Goal: Task Accomplishment & Management: Manage account settings

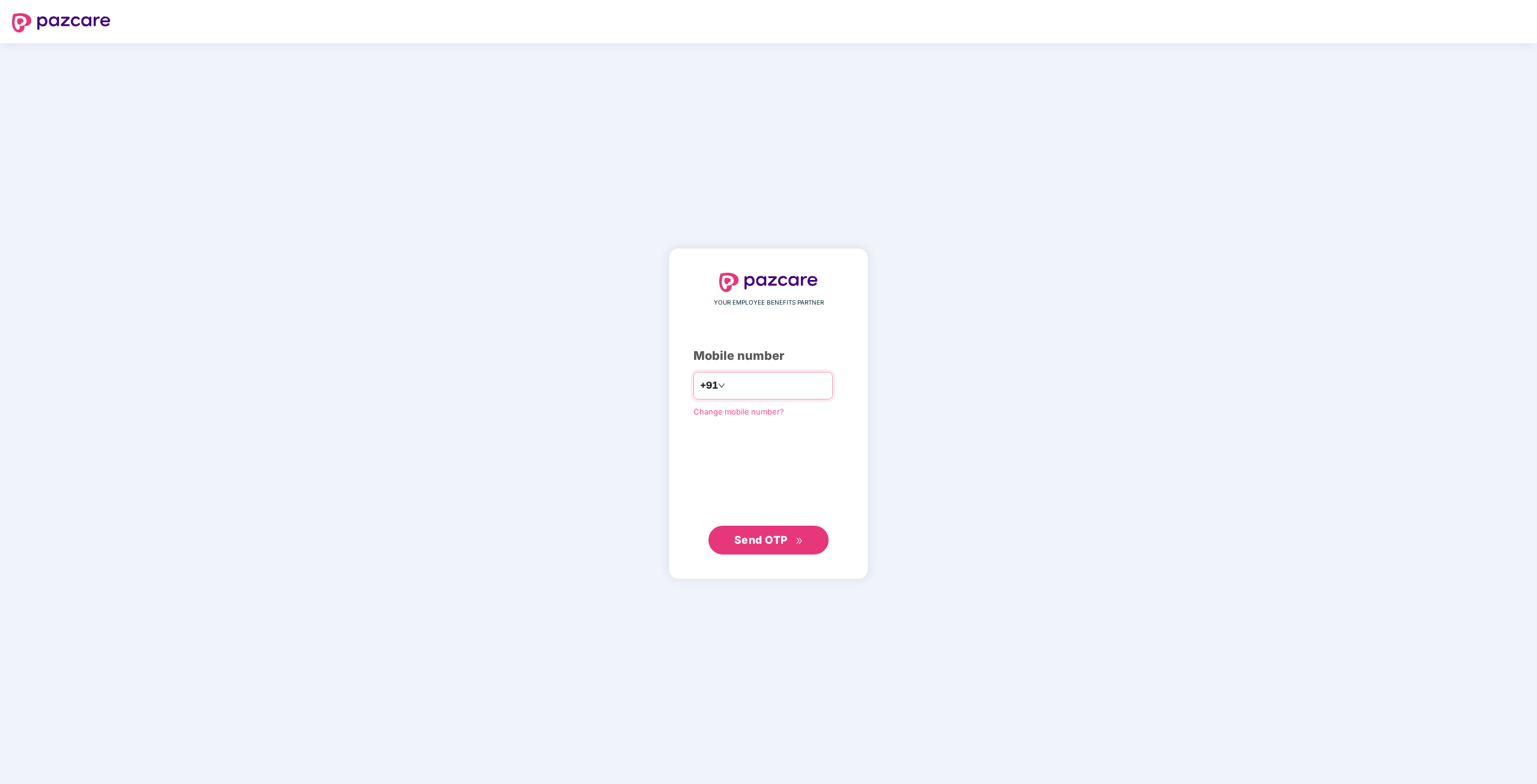
click at [762, 387] on input "number" at bounding box center [777, 385] width 99 height 19
type input "**********"
click at [781, 530] on button "Send OTP" at bounding box center [768, 540] width 120 height 29
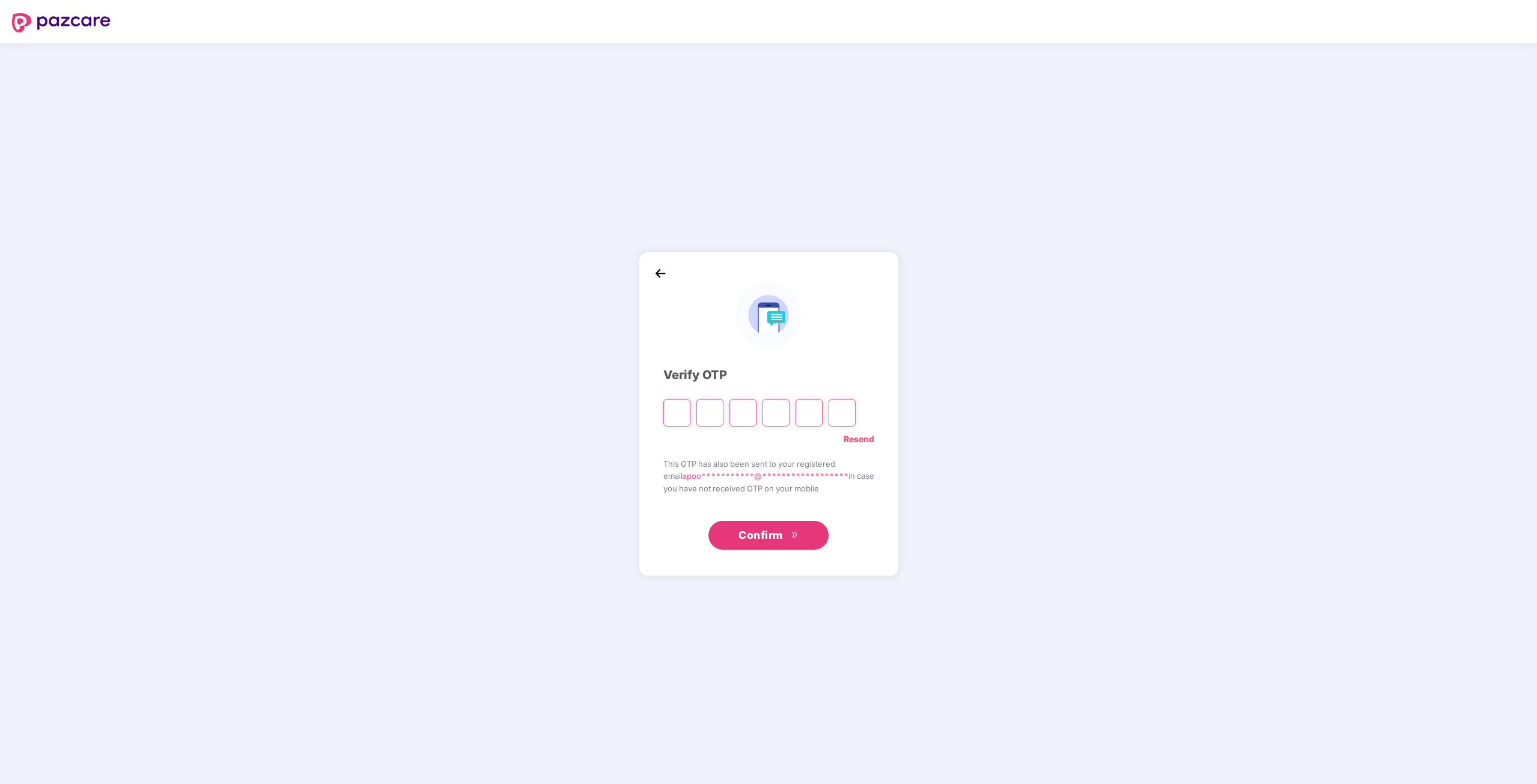
type input "*"
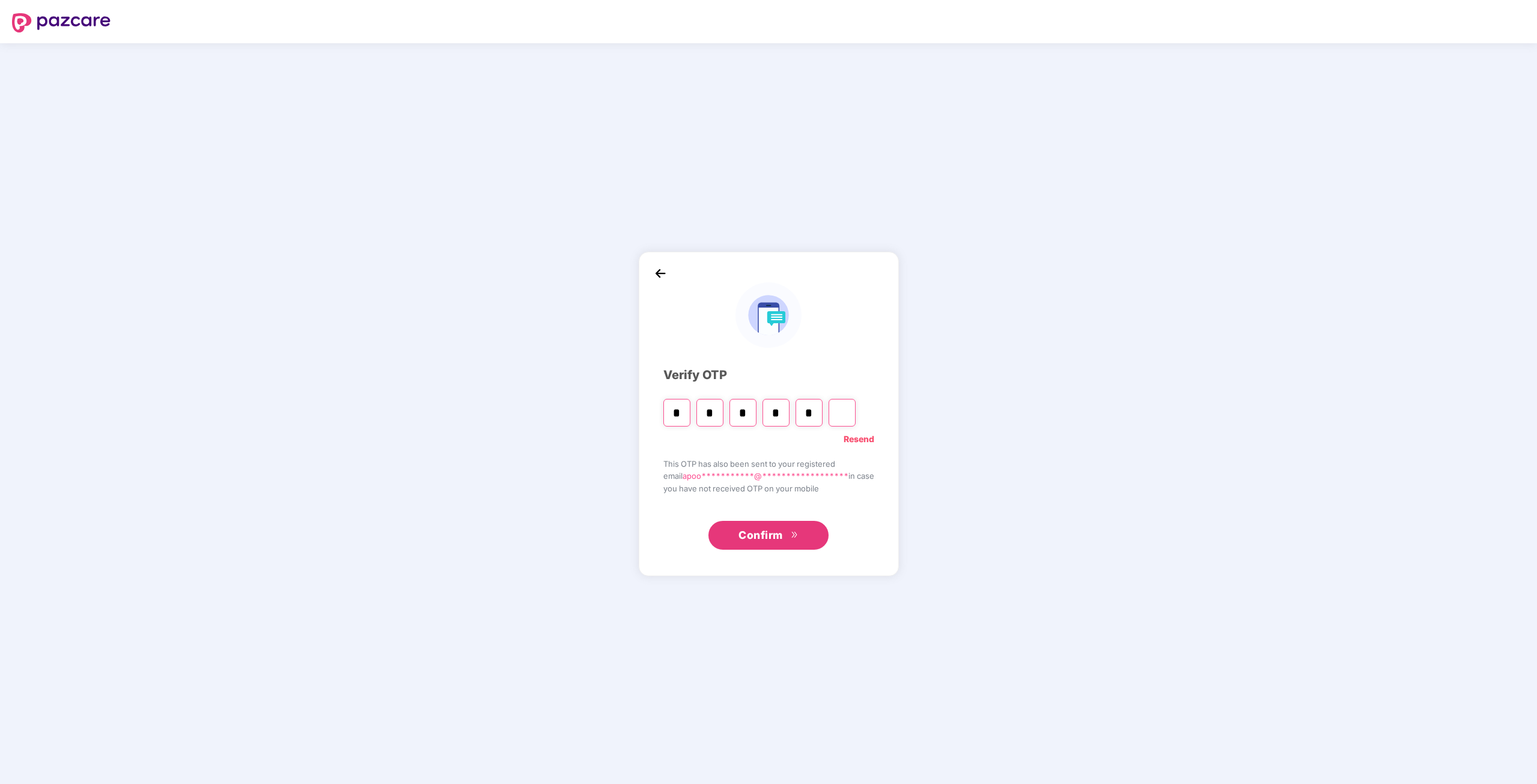
type input "*"
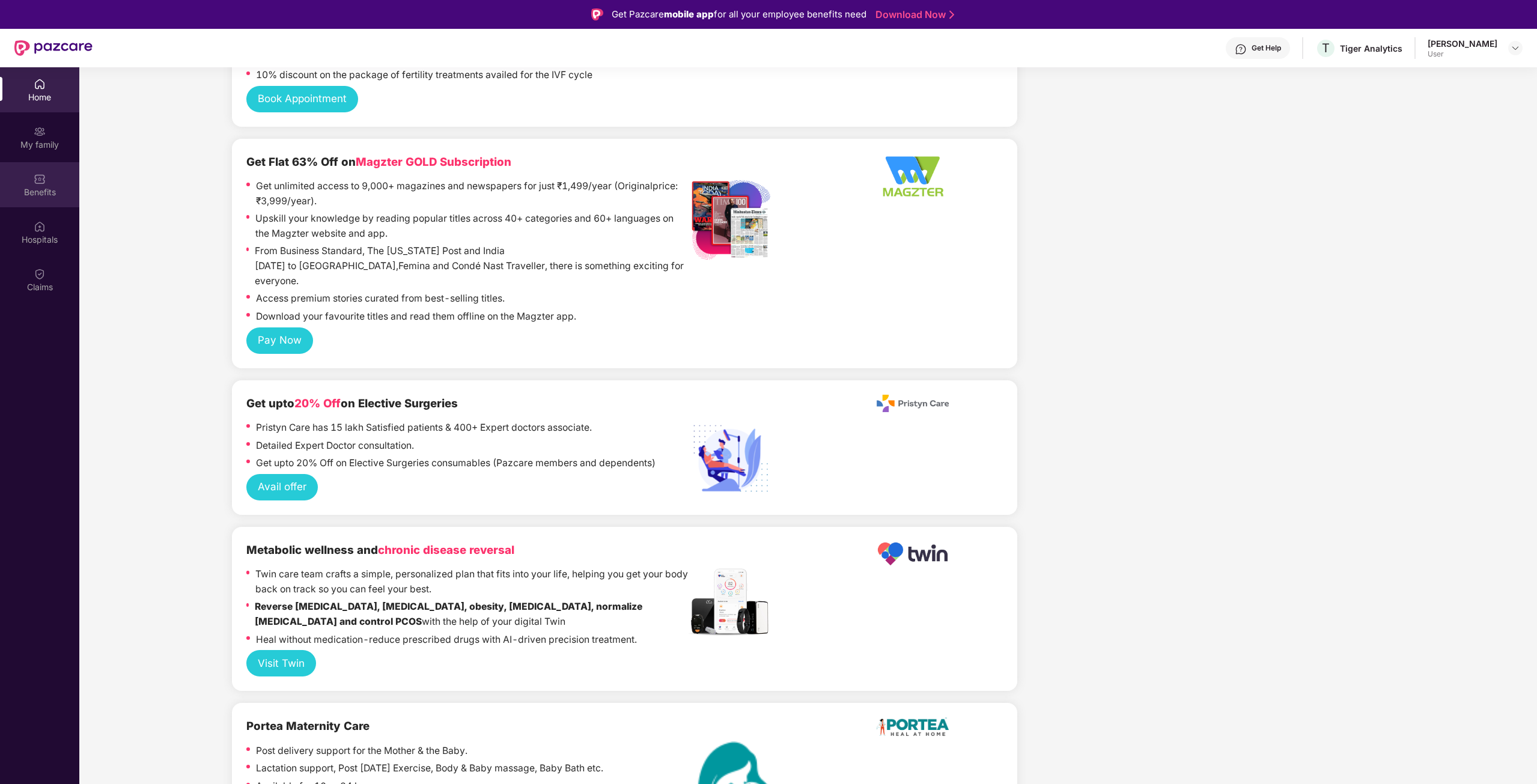
click at [42, 184] on img at bounding box center [40, 179] width 12 height 12
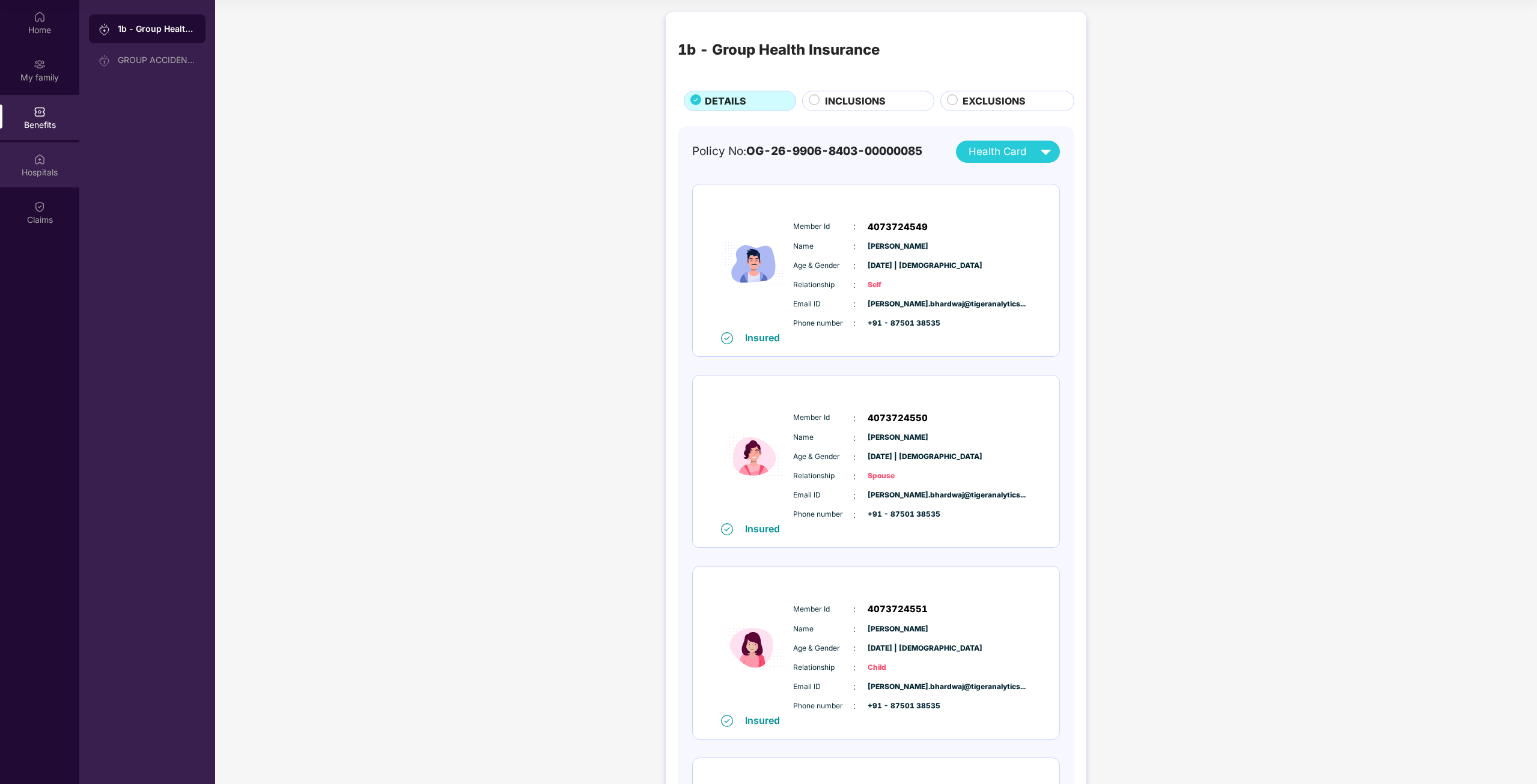
click at [46, 174] on div "Hospitals" at bounding box center [40, 173] width 79 height 12
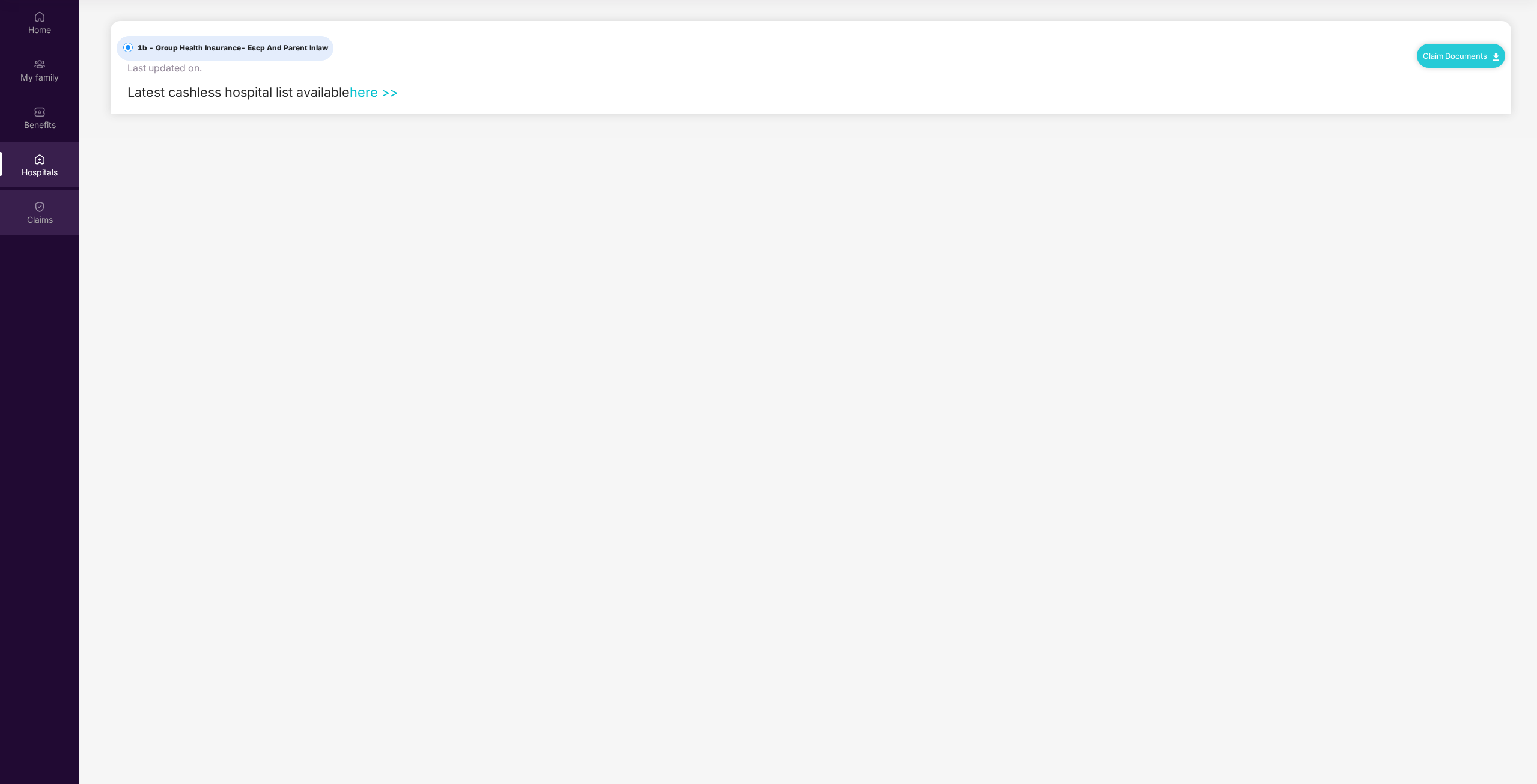
click at [47, 206] on div "Claims" at bounding box center [40, 212] width 79 height 45
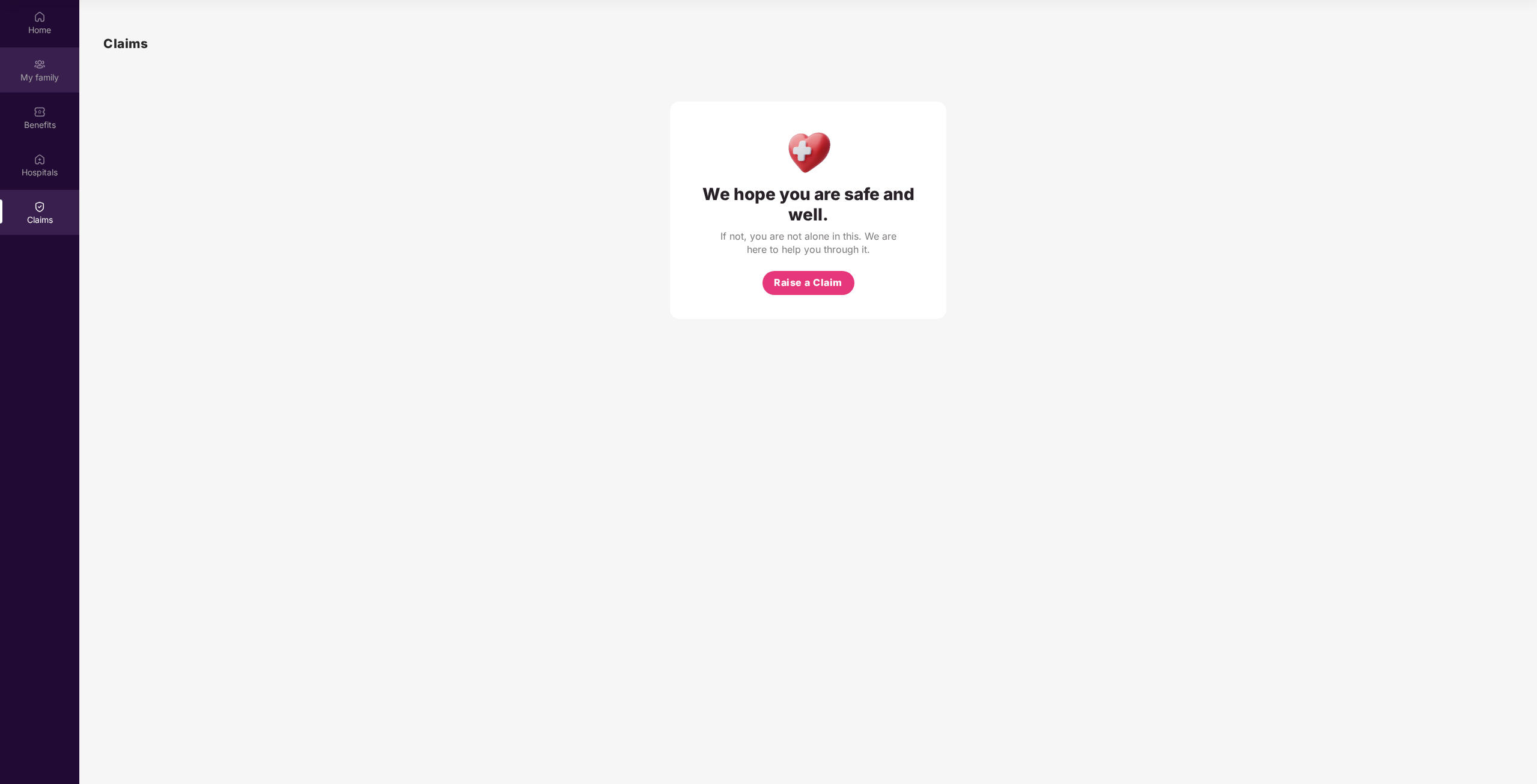
click at [33, 64] on div "My family" at bounding box center [40, 70] width 79 height 45
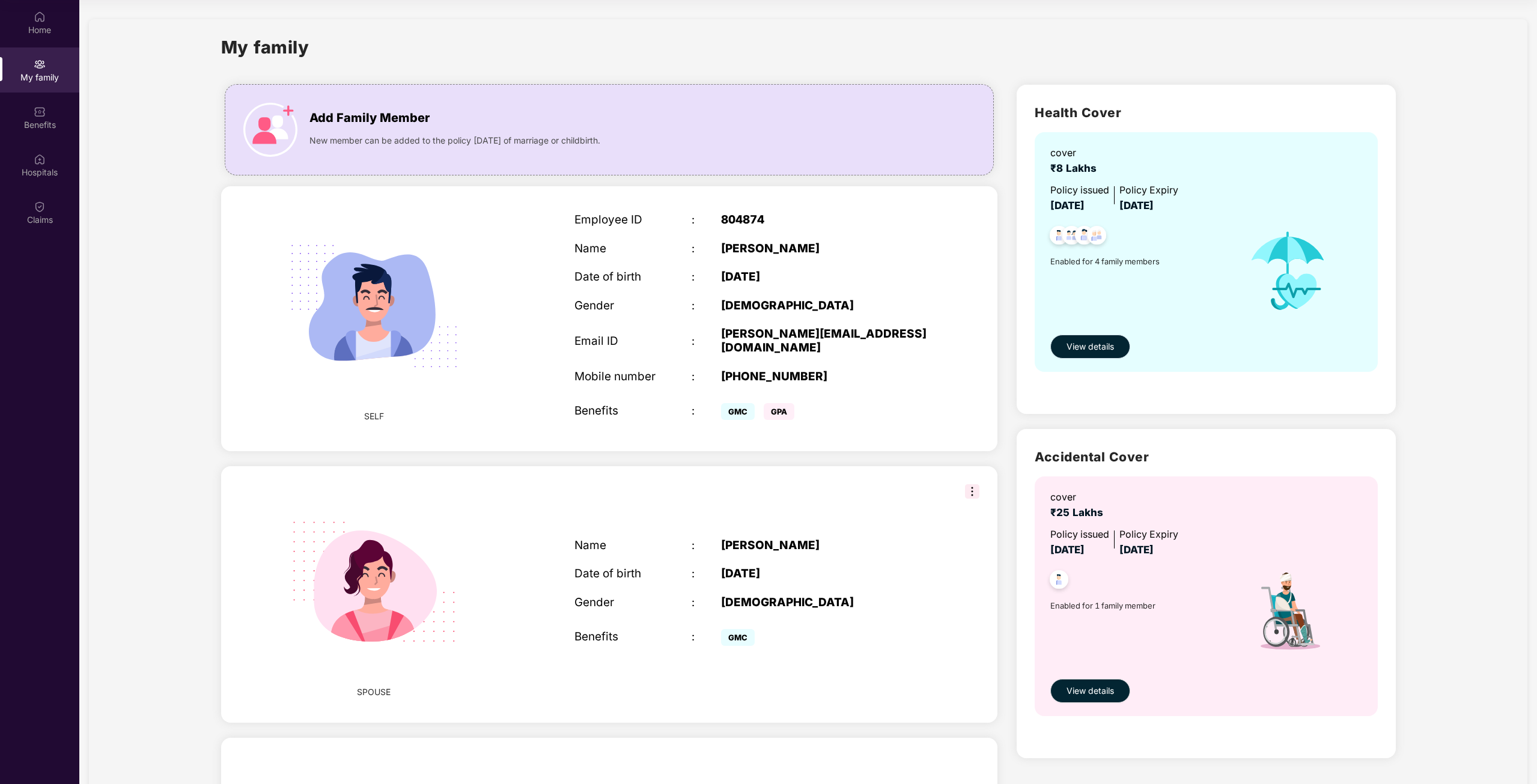
click at [1068, 353] on span "View details" at bounding box center [1091, 346] width 48 height 13
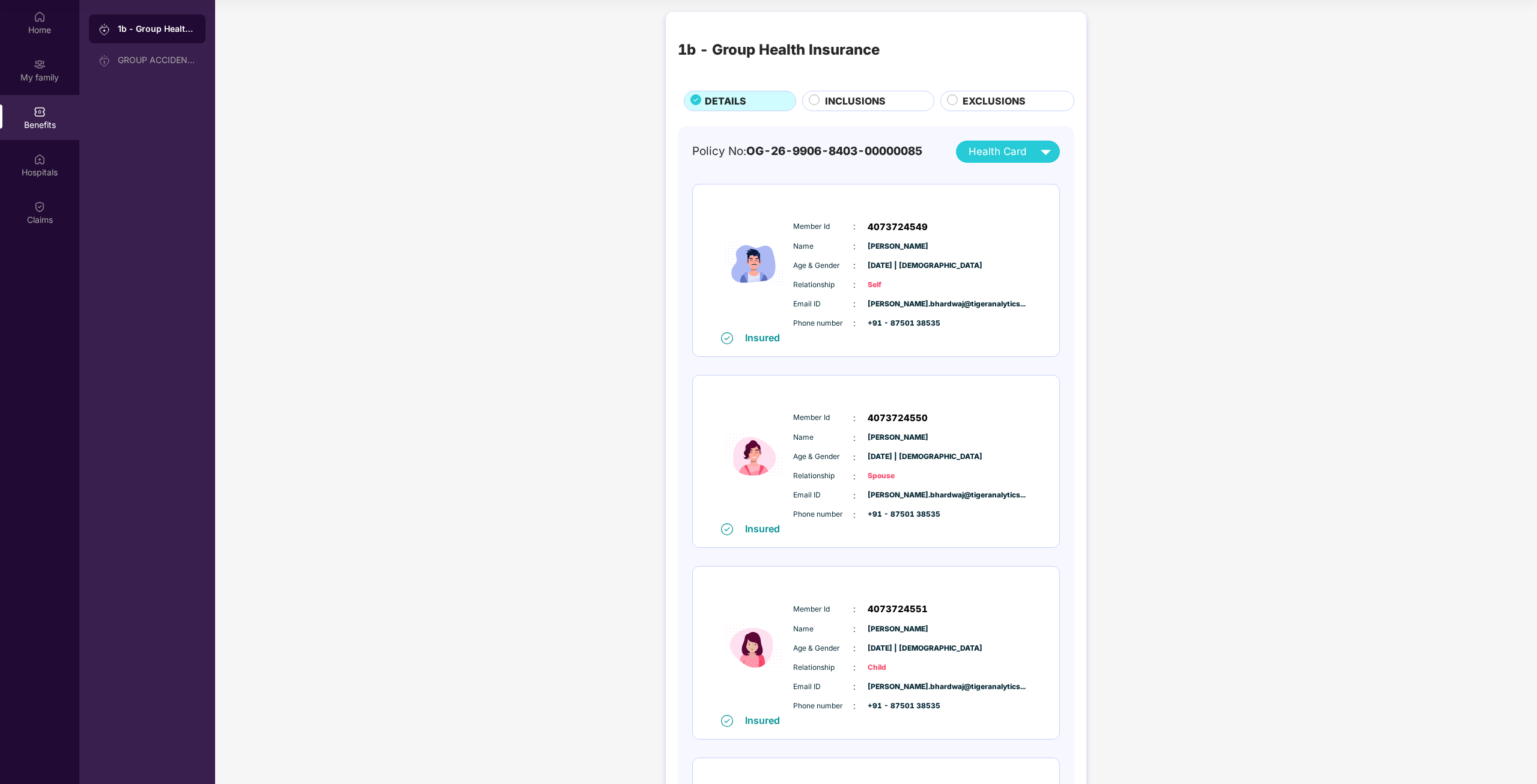
click at [953, 99] on circle at bounding box center [952, 101] width 11 height 11
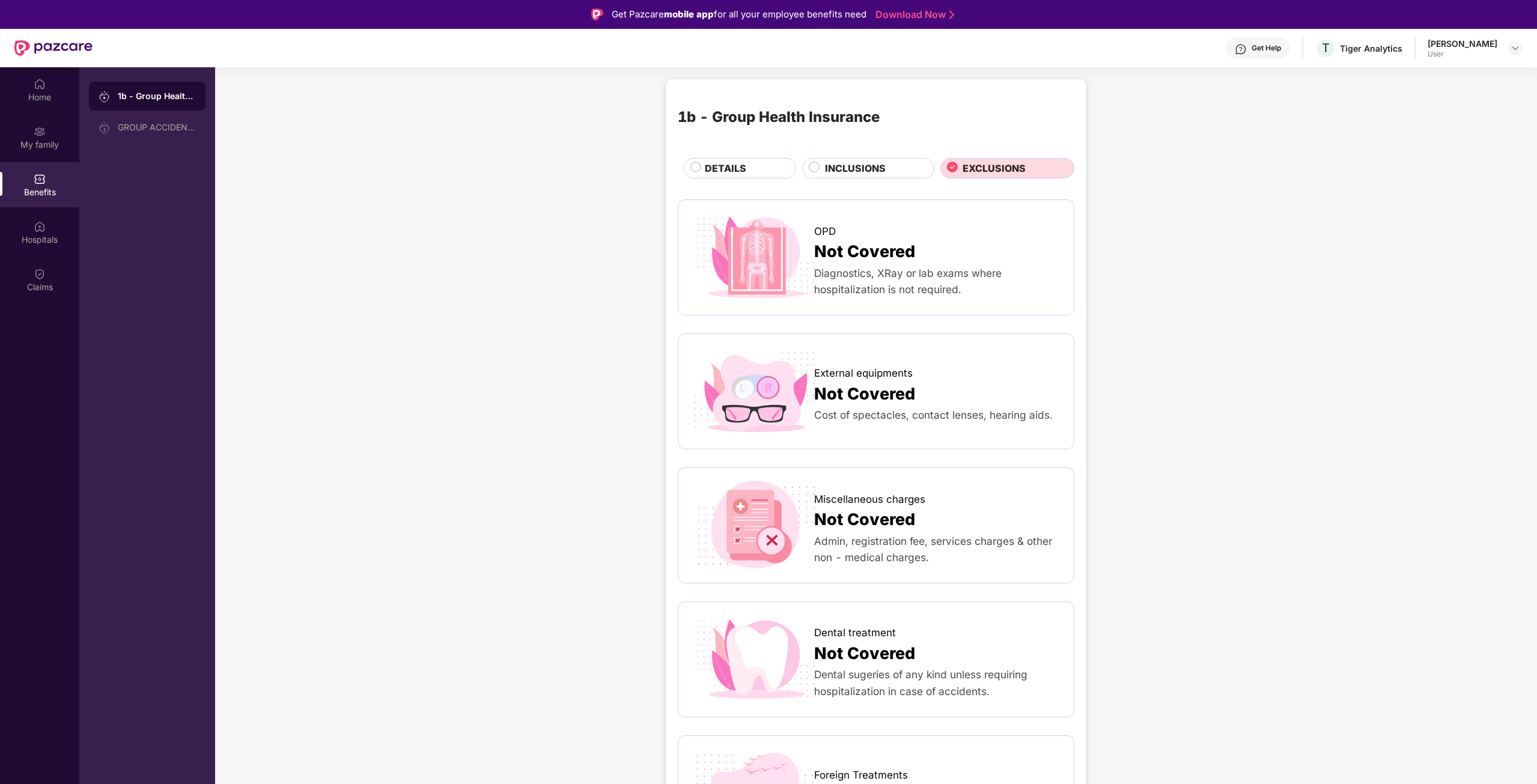
click at [821, 163] on div "INCLUSIONS" at bounding box center [873, 169] width 109 height 17
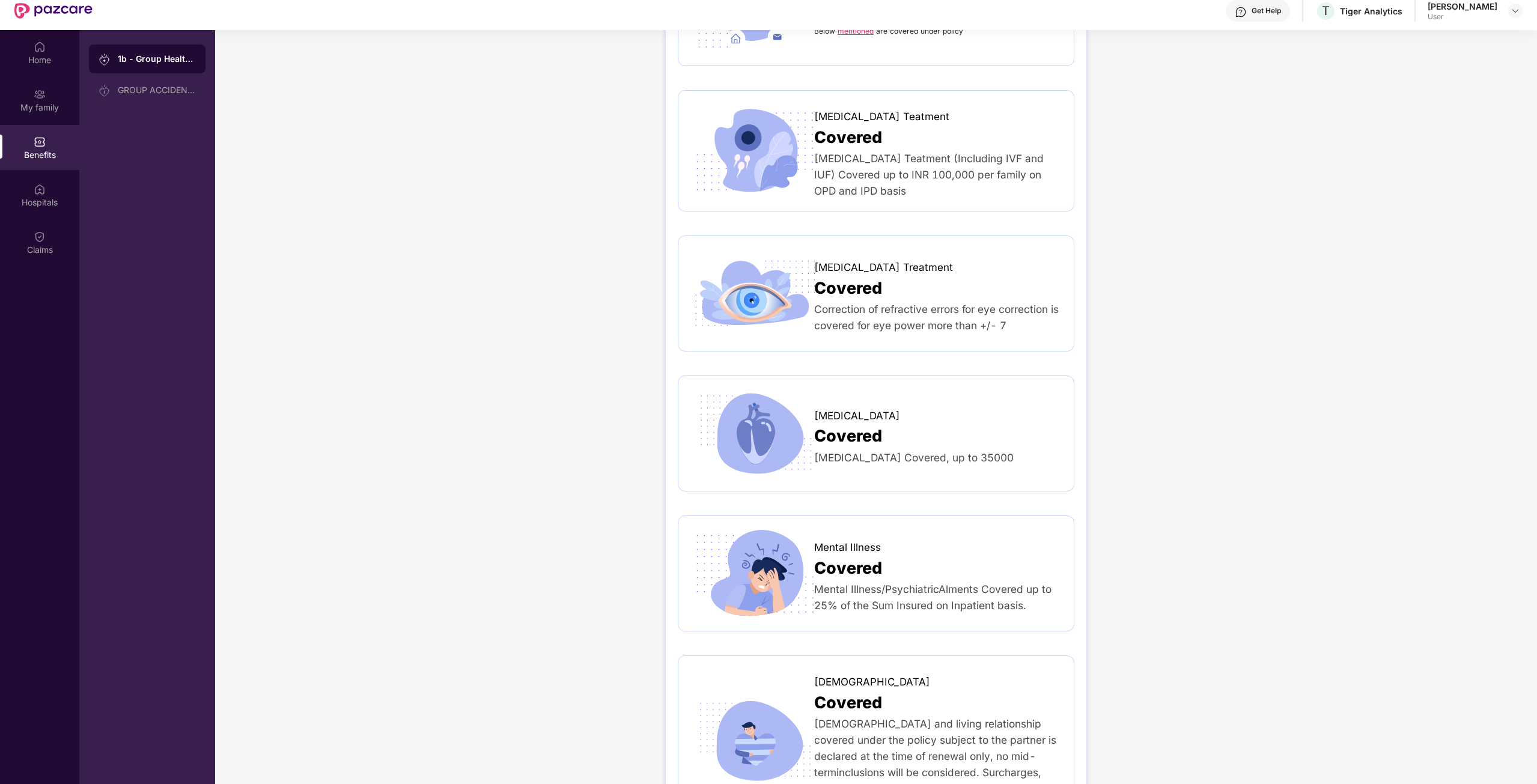
scroll to position [67, 0]
